Goal: Transaction & Acquisition: Purchase product/service

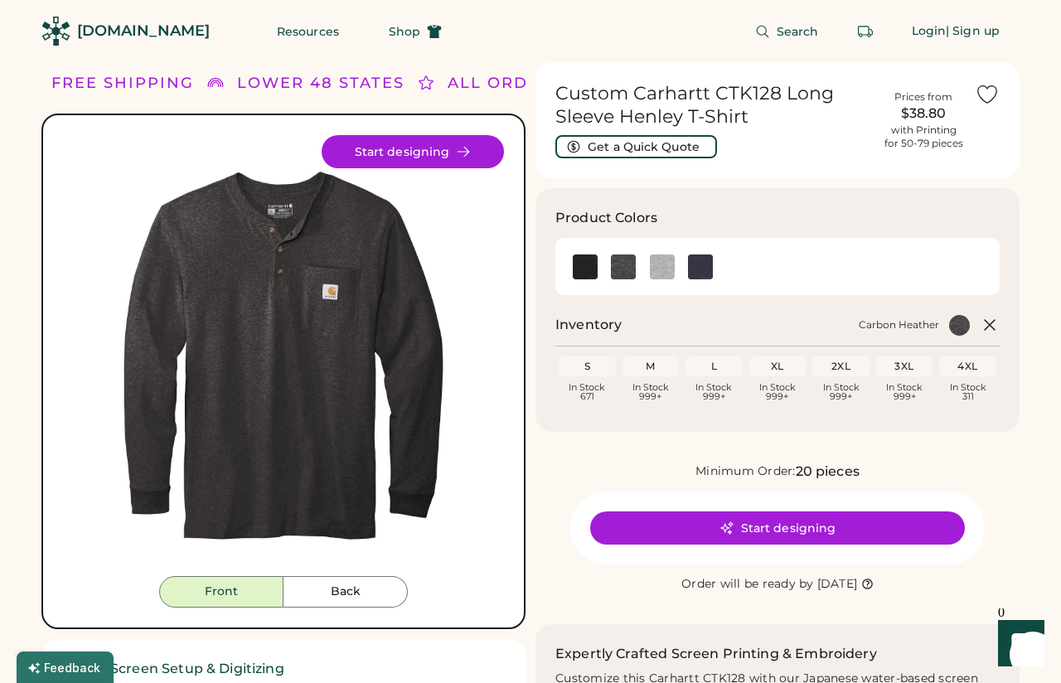
click at [343, 383] on img at bounding box center [283, 355] width 441 height 441
click at [358, 375] on img at bounding box center [283, 355] width 441 height 441
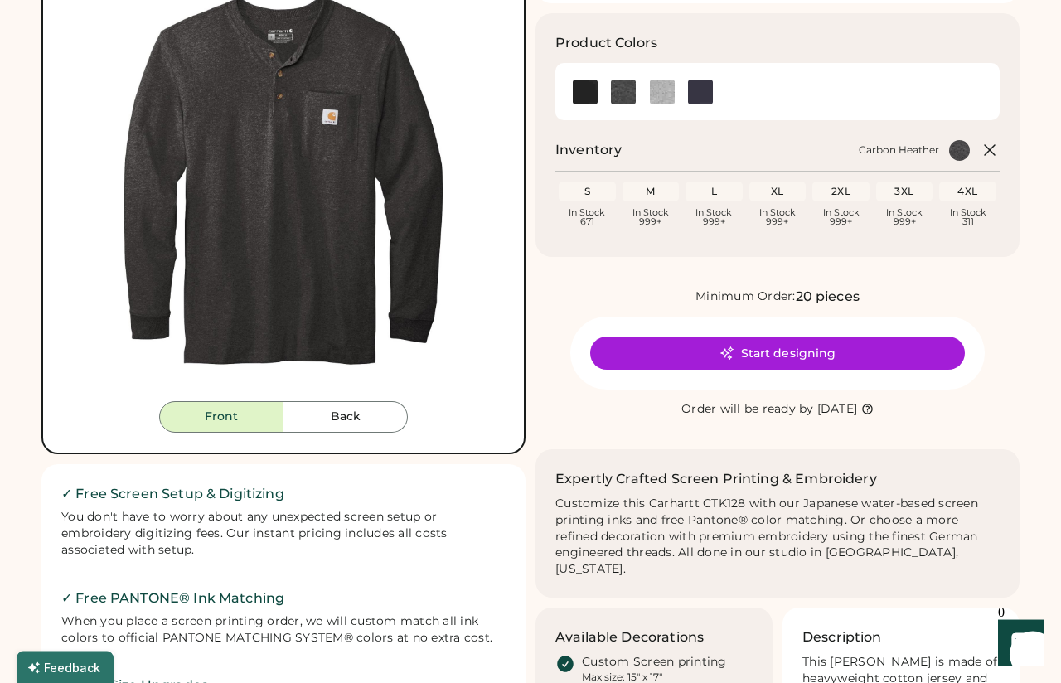
scroll to position [176, 0]
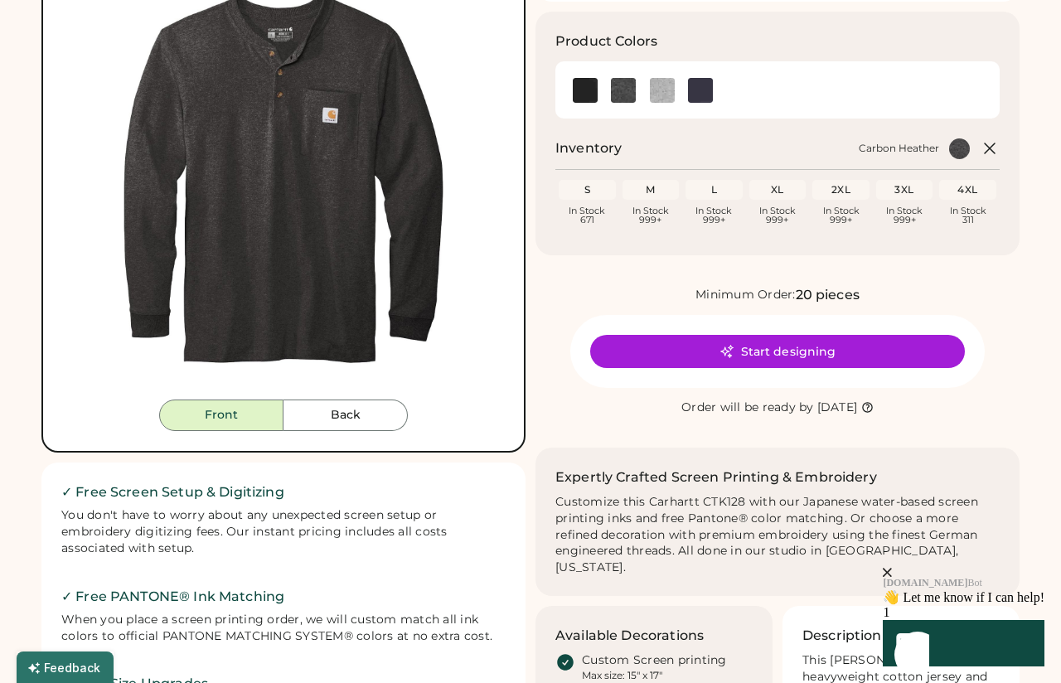
click at [794, 183] on div "XL" at bounding box center [777, 189] width 51 height 13
click at [791, 185] on div "XL" at bounding box center [777, 189] width 51 height 13
click at [785, 209] on div "In Stock 999+" at bounding box center [777, 215] width 51 height 18
click at [796, 198] on div "XL" at bounding box center [777, 190] width 57 height 20
click at [804, 196] on div "XL" at bounding box center [777, 190] width 57 height 20
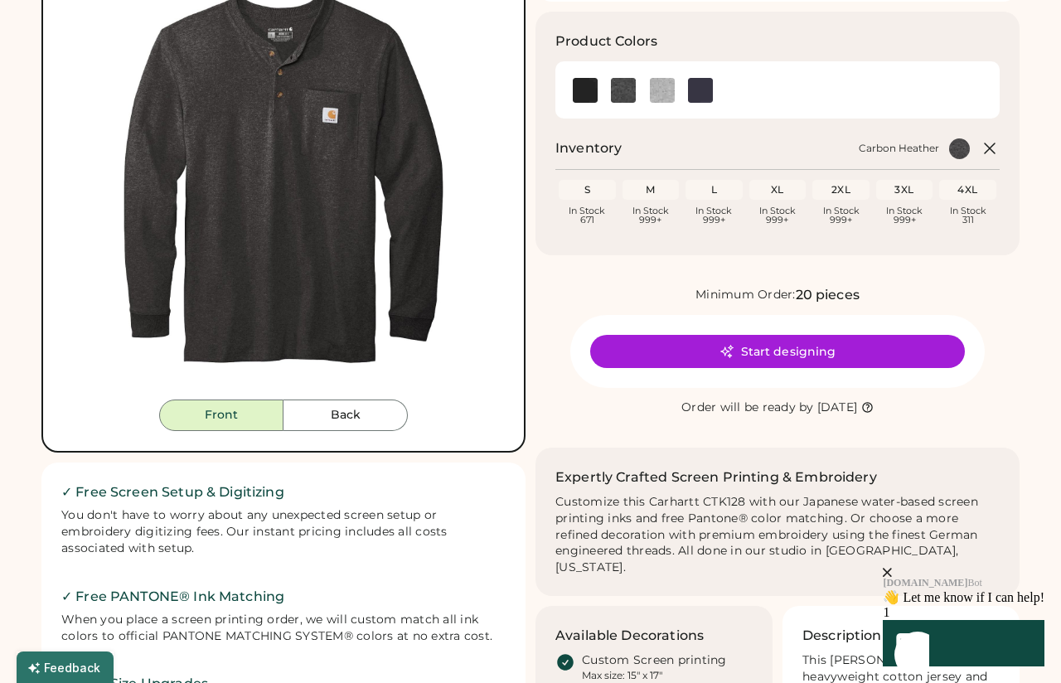
click at [801, 190] on div "XL" at bounding box center [777, 189] width 51 height 13
click at [740, 211] on div "Loading Inventory In Stock 999+" at bounding box center [713, 215] width 57 height 18
click at [691, 85] on img at bounding box center [700, 90] width 25 height 25
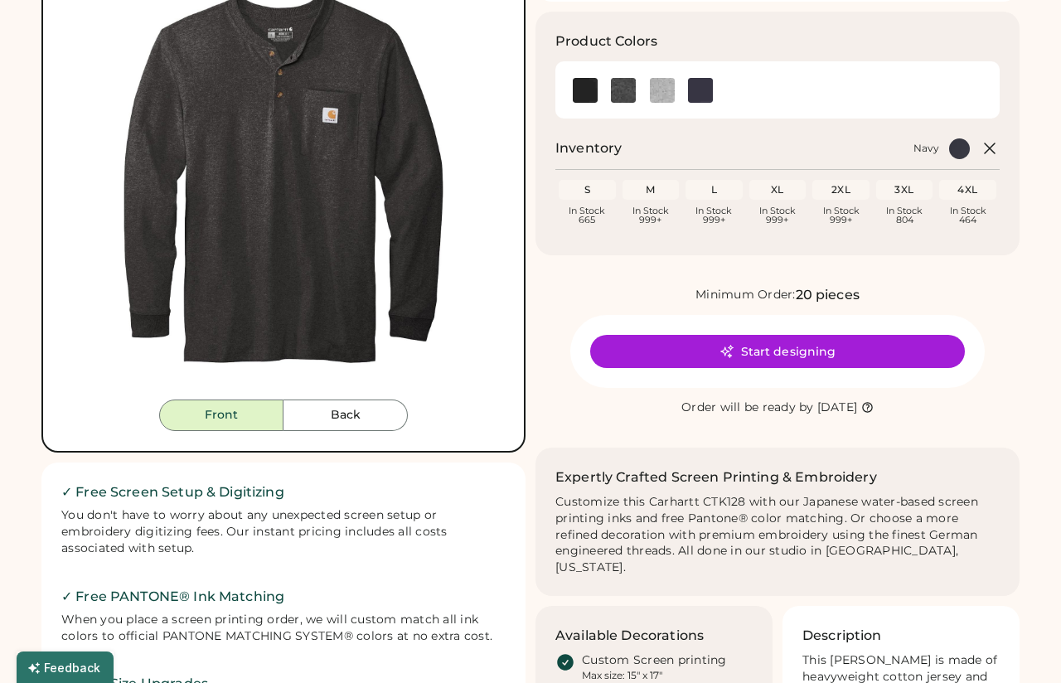
click at [673, 80] on img at bounding box center [662, 90] width 25 height 25
click at [683, 80] on div at bounding box center [700, 89] width 39 height 25
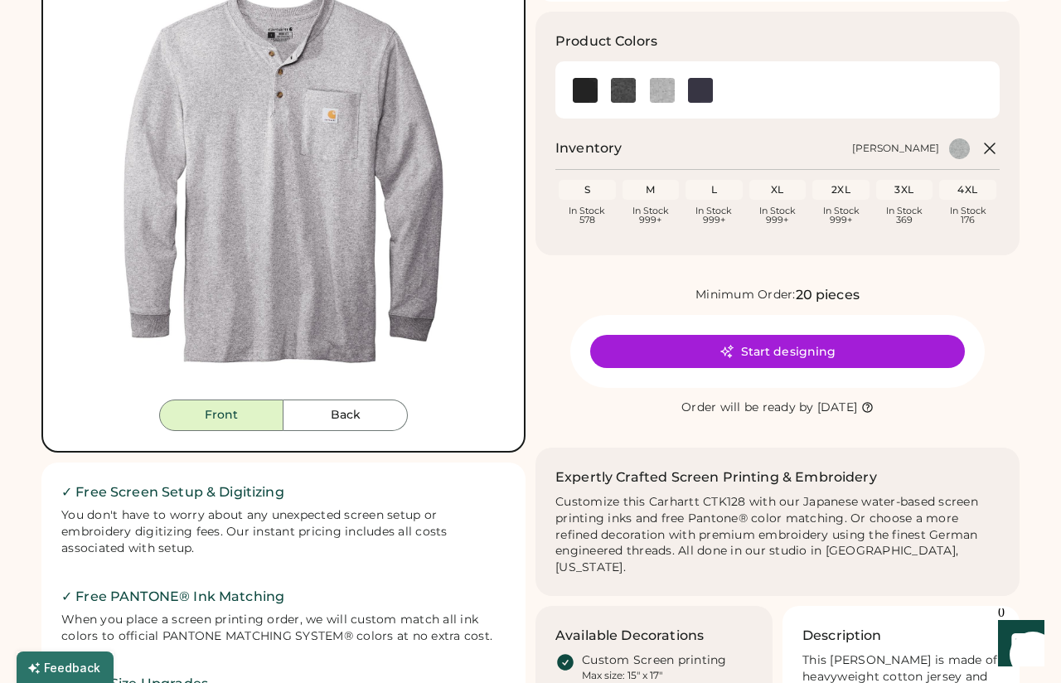
click at [690, 82] on img at bounding box center [700, 90] width 25 height 25
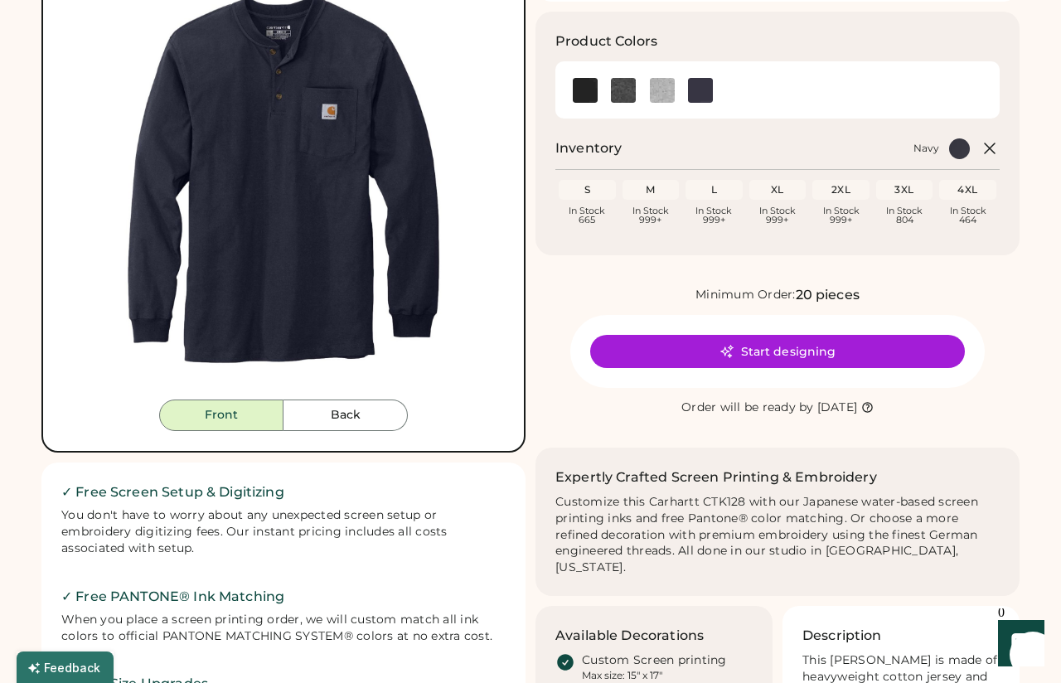
click at [718, 72] on div at bounding box center [700, 89] width 39 height 37
click at [715, 74] on div at bounding box center [700, 89] width 39 height 37
click at [370, 413] on button "Back" at bounding box center [345, 414] width 124 height 31
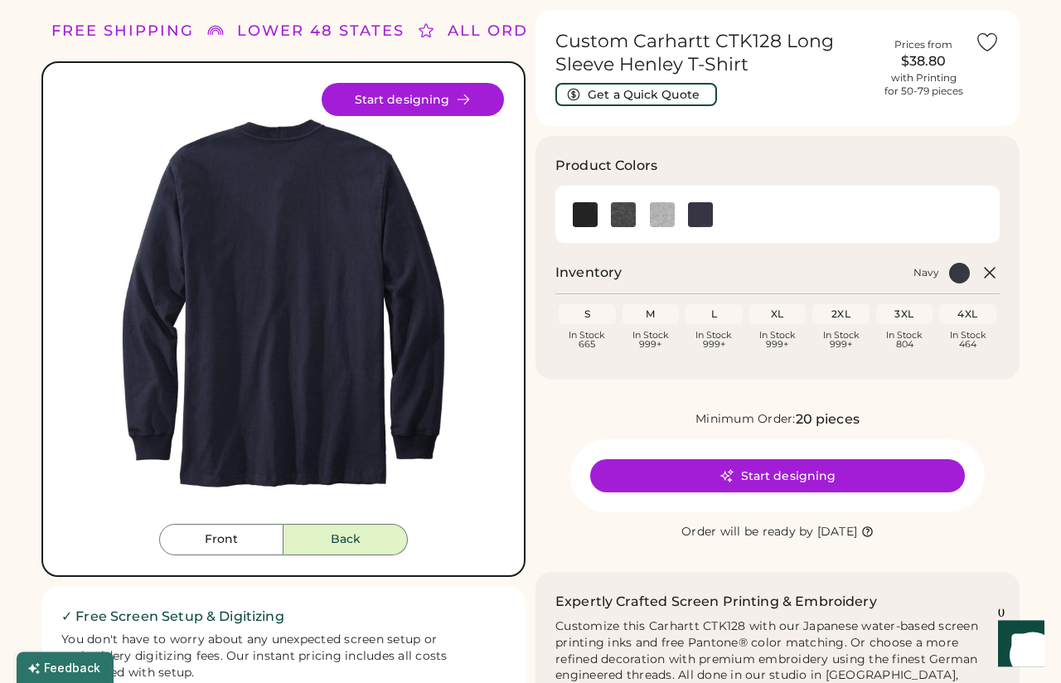
scroll to position [51, 0]
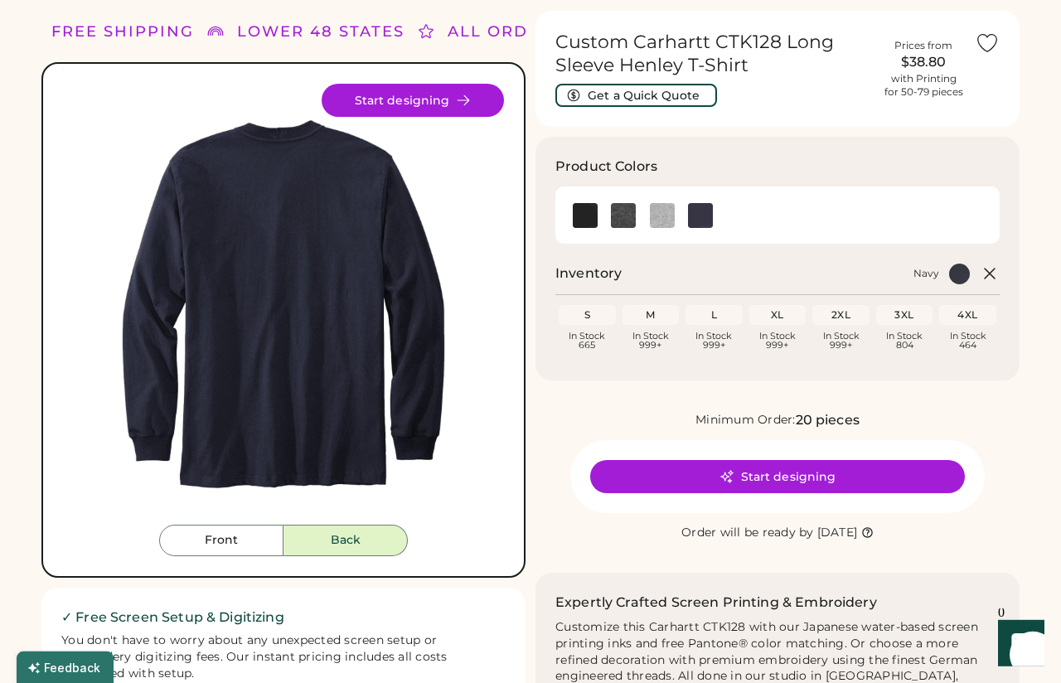
click at [471, 99] on icon at bounding box center [463, 100] width 15 height 15
click at [511, 73] on div "Front Back Start designing" at bounding box center [283, 319] width 484 height 515
click at [513, 79] on div "Front Back Start designing" at bounding box center [283, 319] width 484 height 515
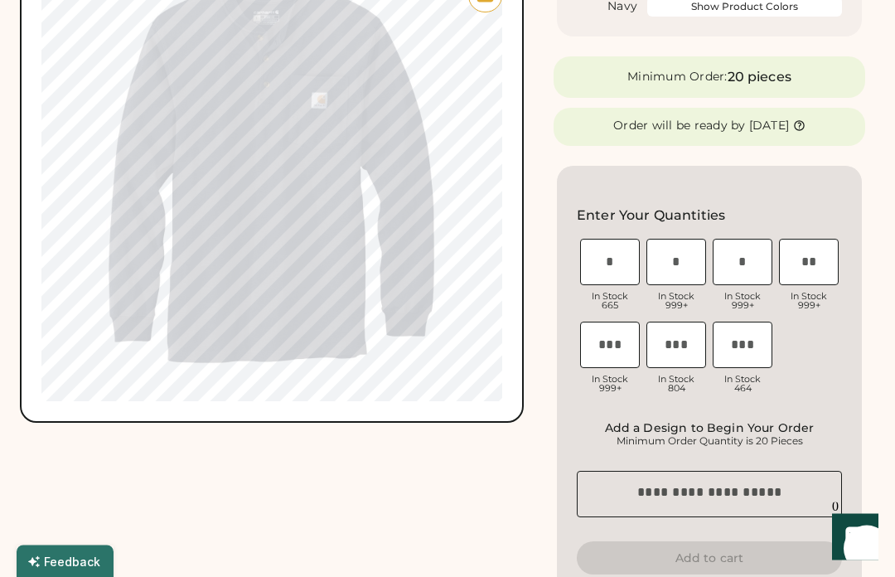
scroll to position [281, 0]
click at [761, 256] on input "tel" at bounding box center [743, 262] width 60 height 46
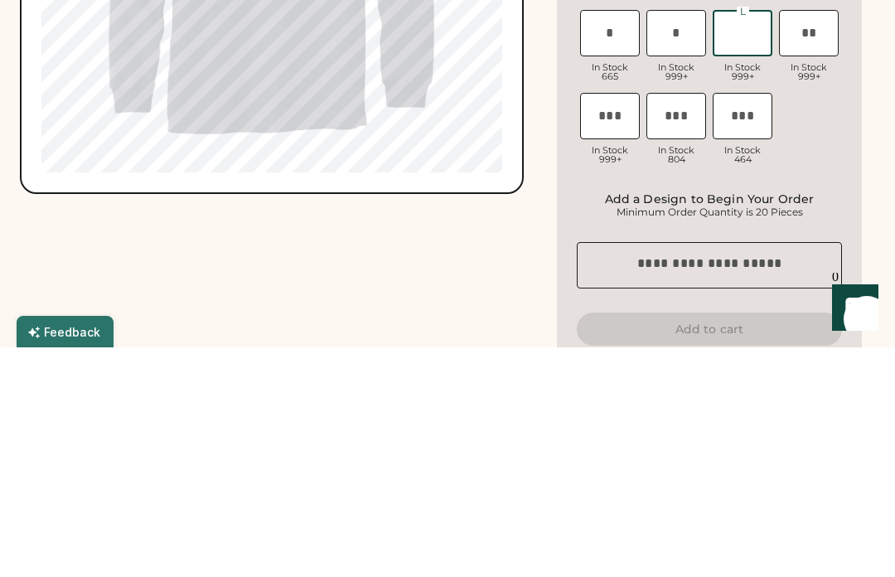
click at [818, 239] on input "tel" at bounding box center [809, 262] width 60 height 46
click at [826, 239] on input "tel" at bounding box center [809, 262] width 60 height 46
click at [797, 471] on textarea at bounding box center [709, 494] width 265 height 46
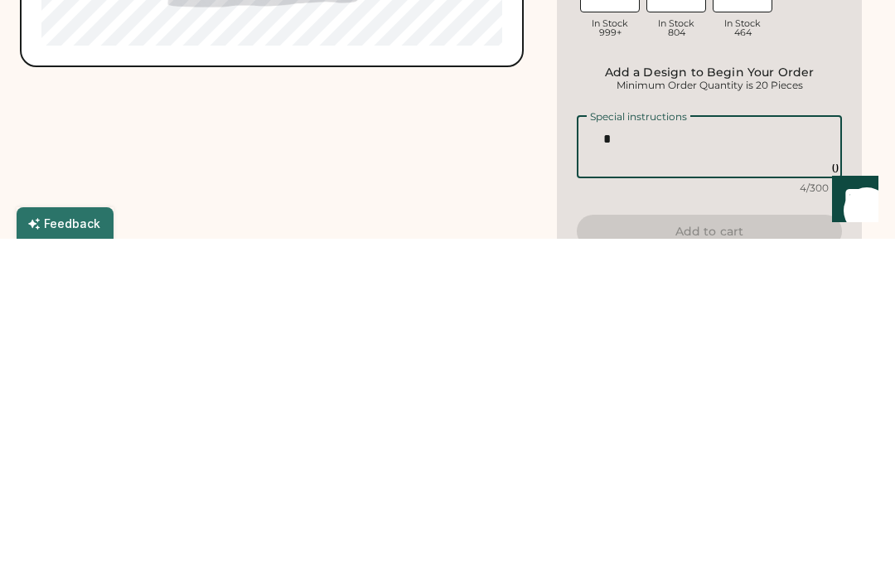
scroll to position [299, 0]
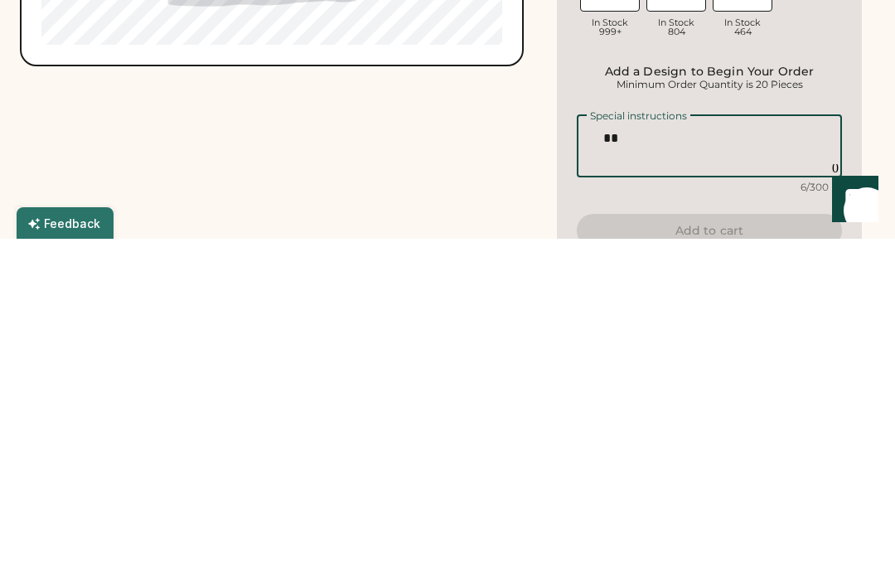
type textarea "**"
